Goal: Task Accomplishment & Management: Complete application form

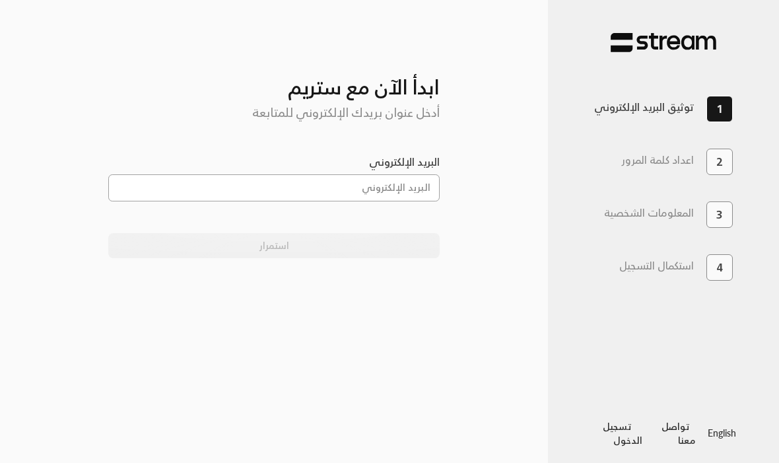
click at [412, 198] on input "البريد الإلكتروني" at bounding box center [274, 187] width 332 height 27
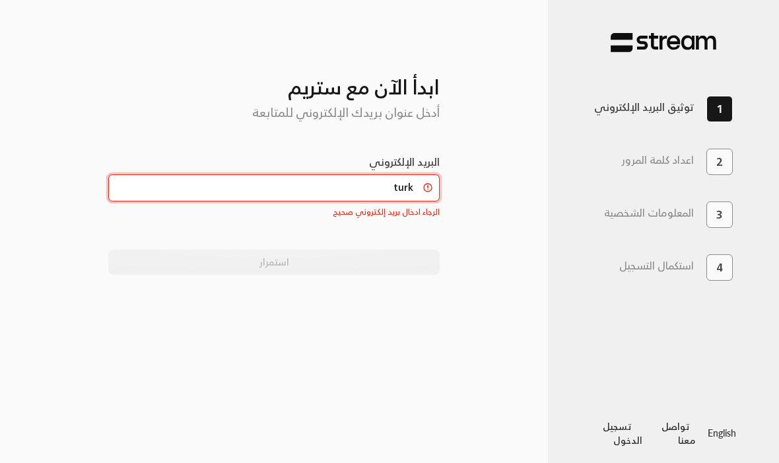
type input "[EMAIL_ADDRESS][DOMAIN_NAME]"
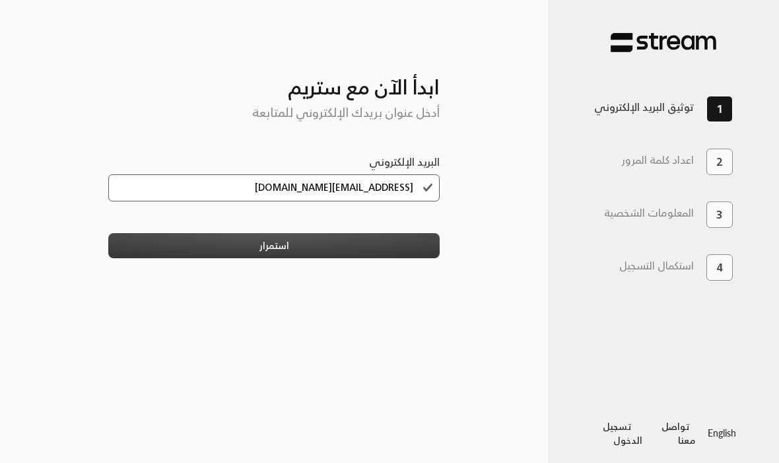
click at [155, 248] on button "استمرار" at bounding box center [274, 245] width 332 height 24
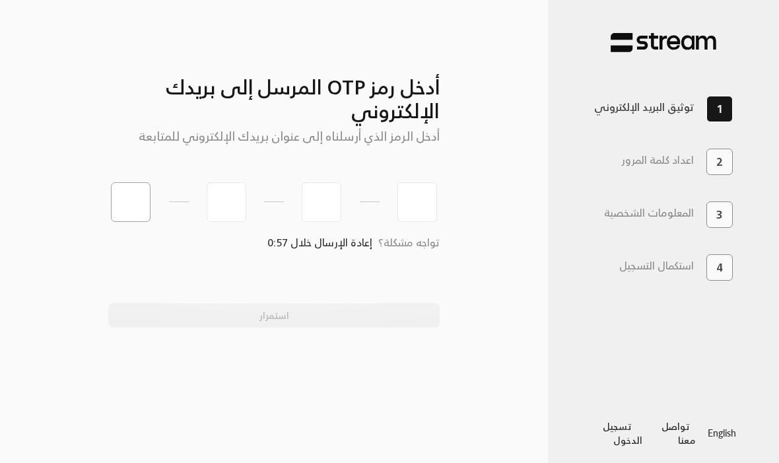
click at [121, 203] on input "tel" at bounding box center [131, 202] width 40 height 40
type input "6"
type input "1"
type input "0"
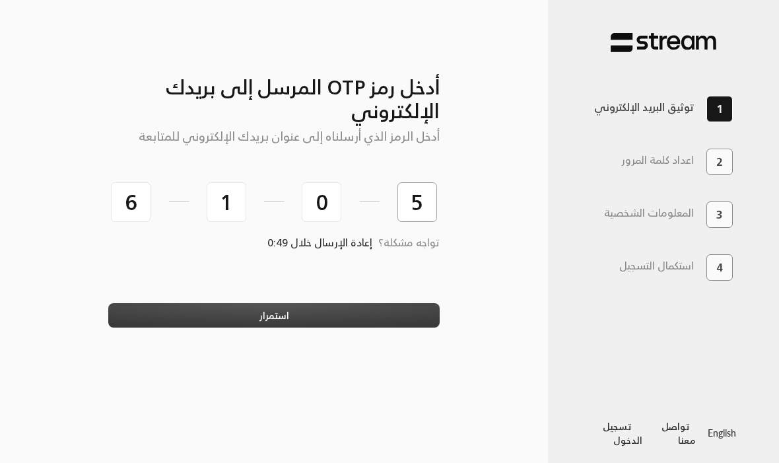
type input "5"
click at [165, 313] on button "استمرار" at bounding box center [274, 315] width 332 height 24
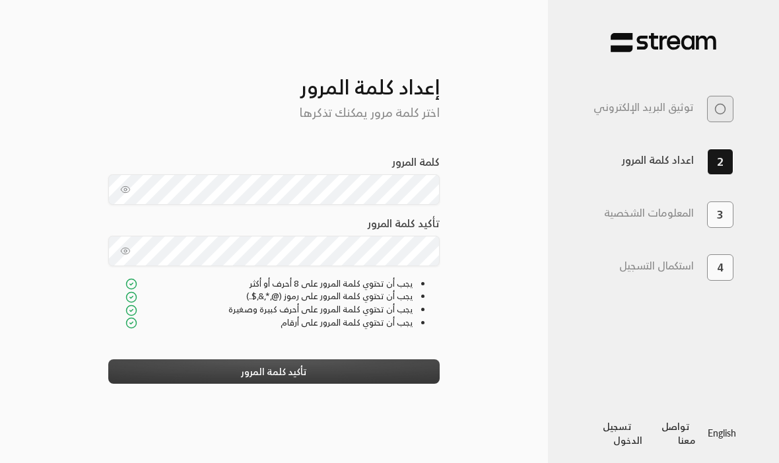
click at [141, 375] on button "تأكيد كلمة المرور" at bounding box center [274, 371] width 332 height 24
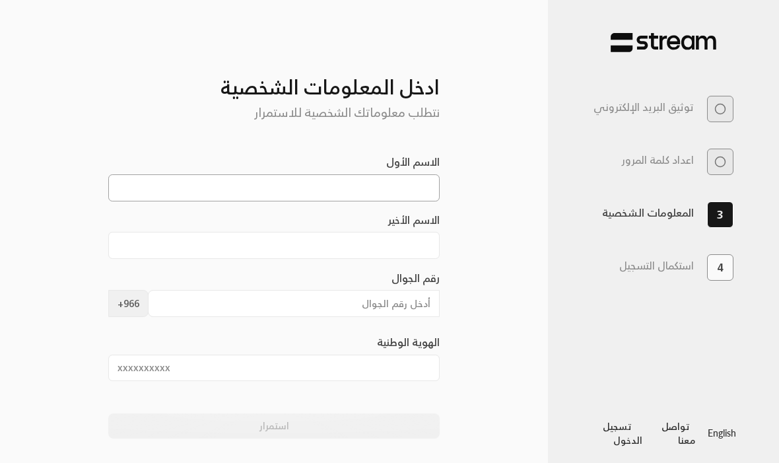
click at [216, 180] on input "الاسم الأول" at bounding box center [274, 187] width 332 height 27
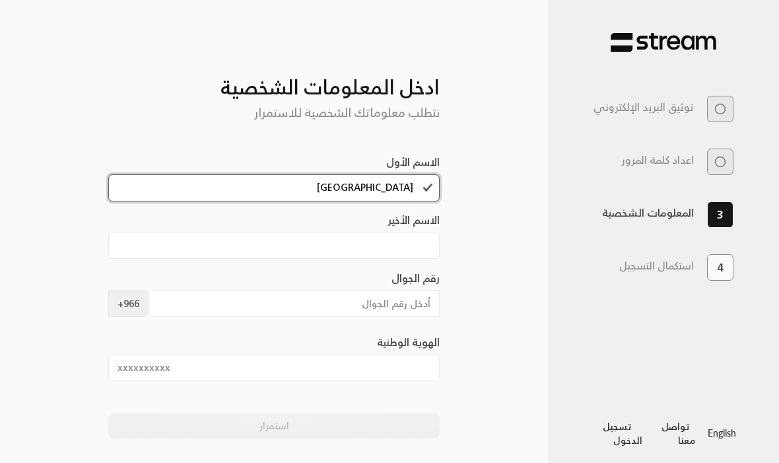
type input "[GEOGRAPHIC_DATA]"
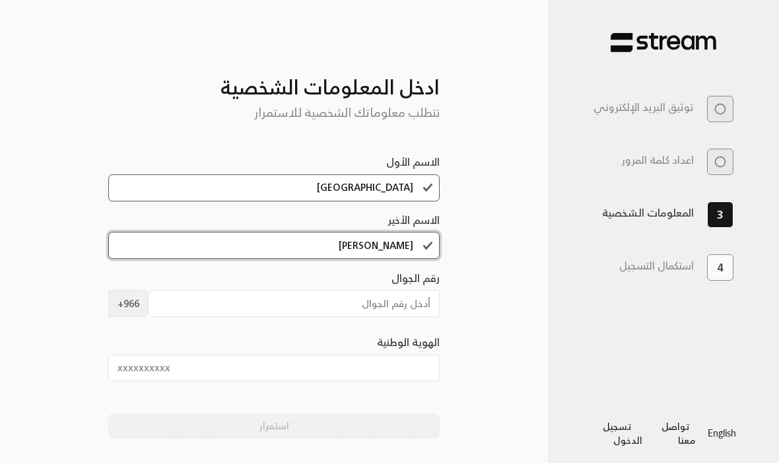
type input "[PERSON_NAME]"
click at [233, 317] on input "رقم الجوال" at bounding box center [294, 303] width 292 height 27
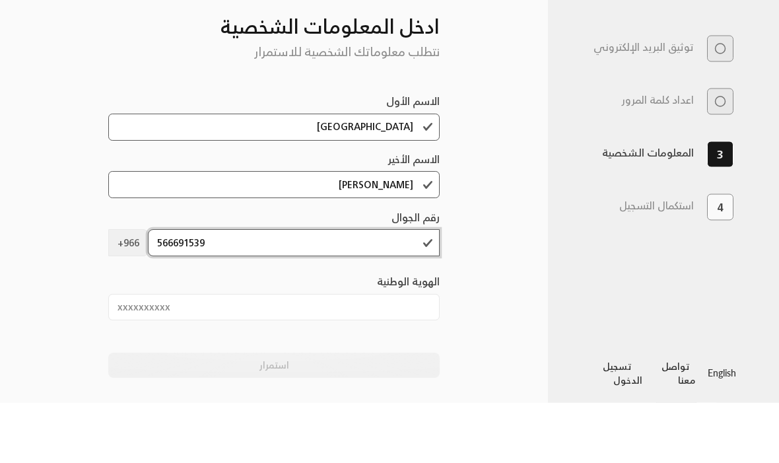
type input "566691539"
click at [357, 354] on input "الهوية الوطنية" at bounding box center [274, 367] width 332 height 27
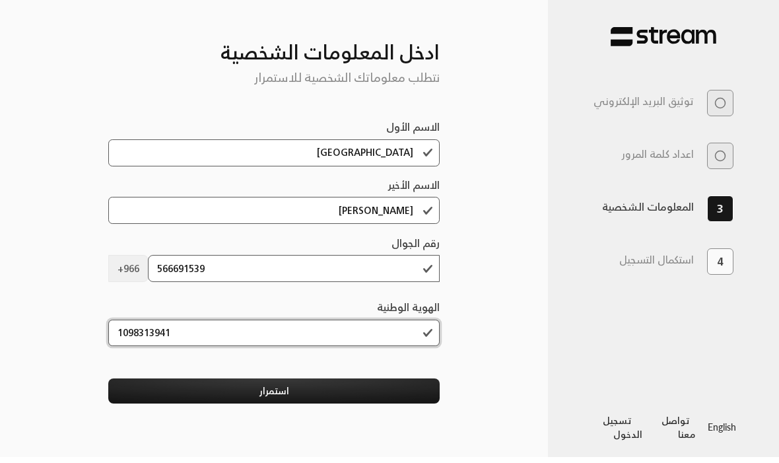
scroll to position [44, 0]
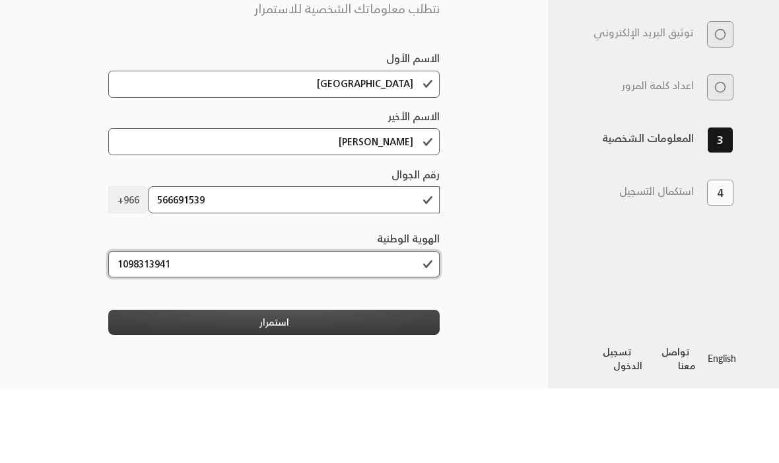
type input "1098313941"
click at [135, 384] on button "استمرار" at bounding box center [274, 396] width 332 height 24
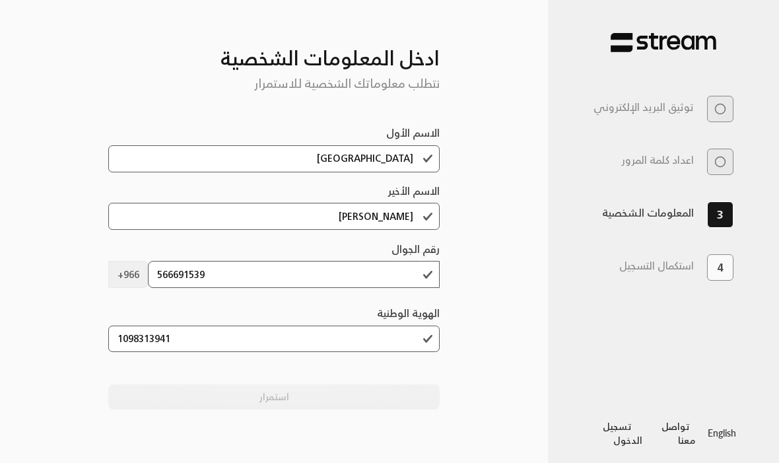
scroll to position [0, 0]
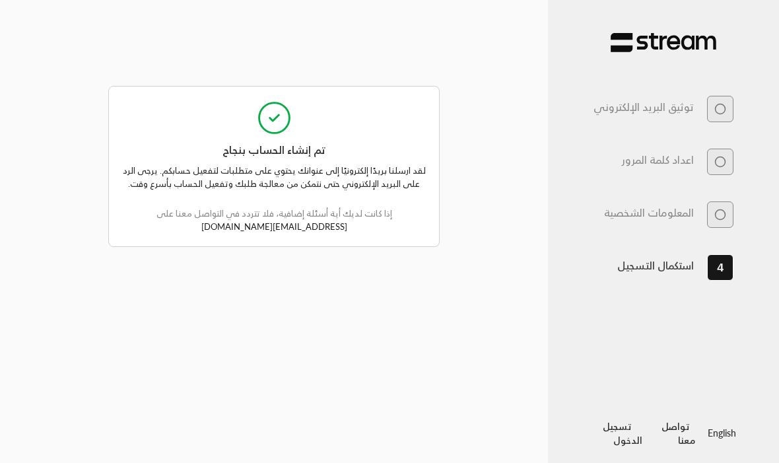
click at [567, 331] on div "1 توثيق البريد الإلكتروني 2 اعداد كلمة المرور 3 المعلومات الشخصية 4 استكمال الت…" at bounding box center [663, 231] width 231 height 463
